Goal: Find specific page/section: Find specific page/section

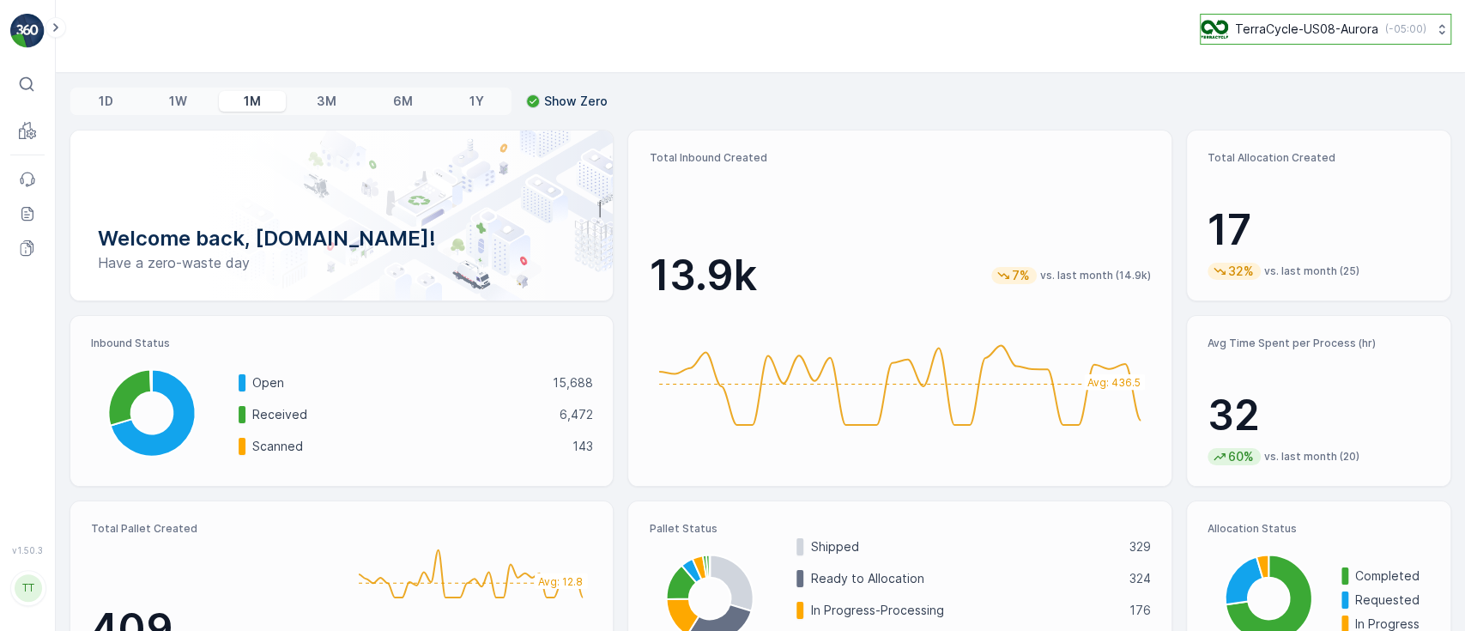
click at [1285, 31] on p "TerraCycle-US08-Aurora" at bounding box center [1306, 29] width 143 height 17
type input "fr"
click at [1304, 101] on span "TerraCycle- FR02 -MRF" at bounding box center [1307, 96] width 191 height 17
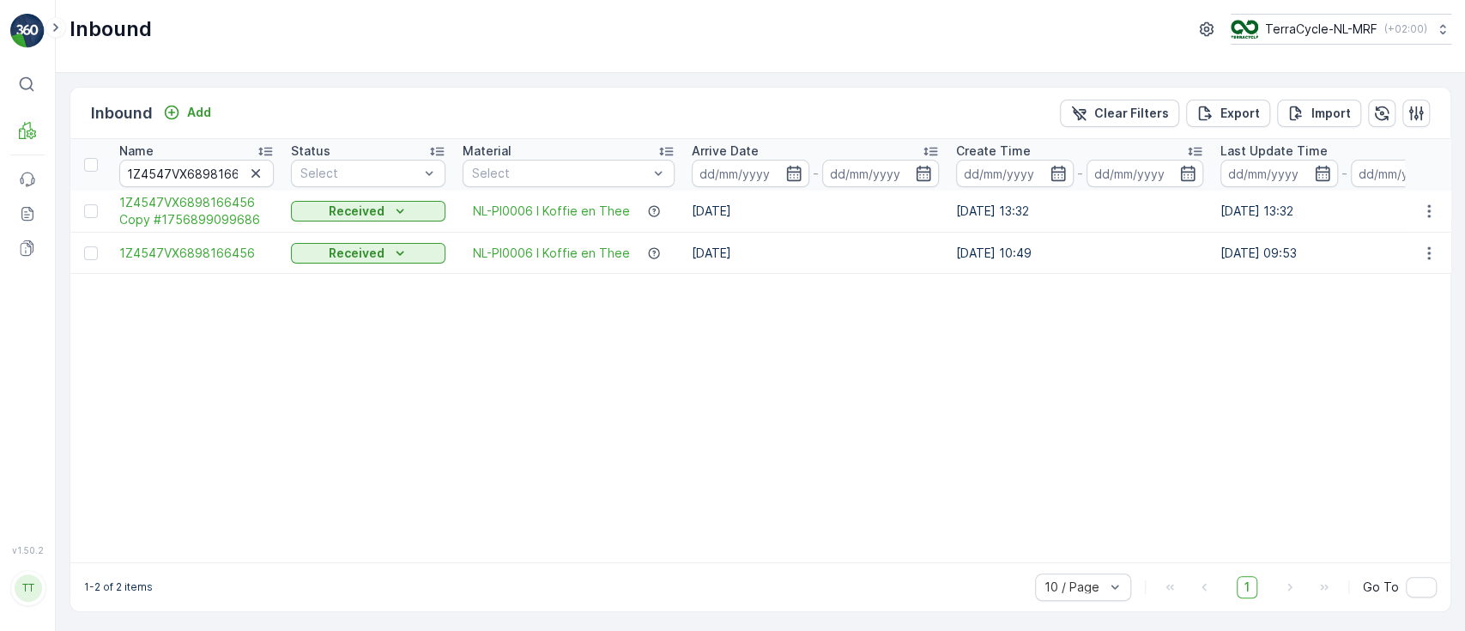
scroll to position [0, 345]
